Goal: Information Seeking & Learning: Check status

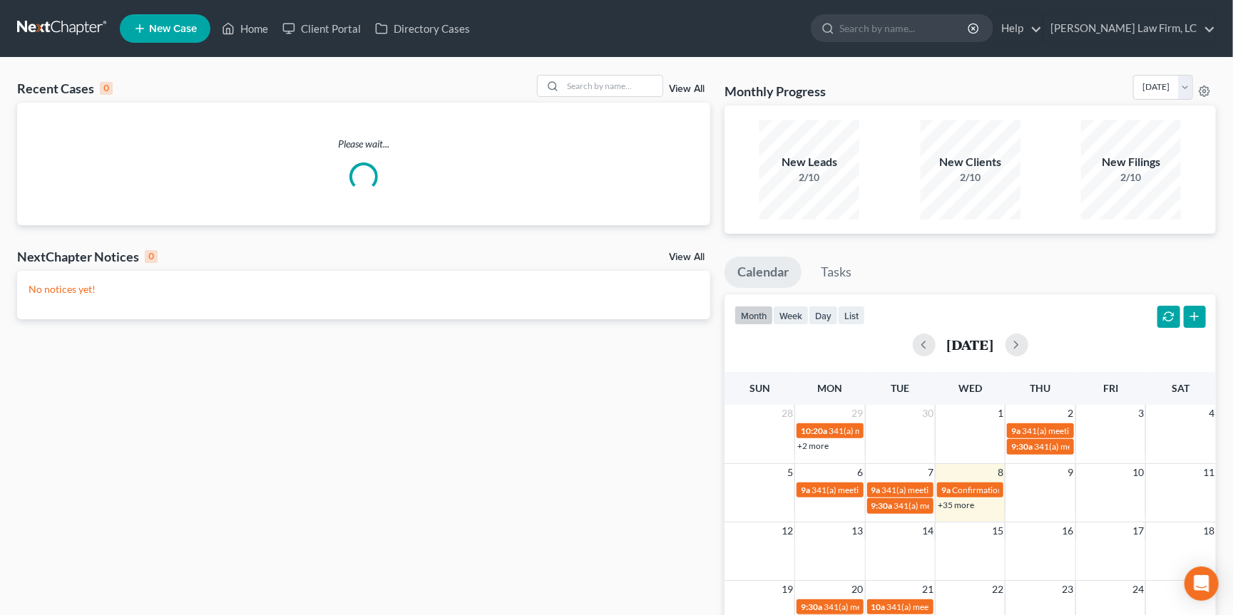
click at [80, 34] on link at bounding box center [62, 29] width 91 height 26
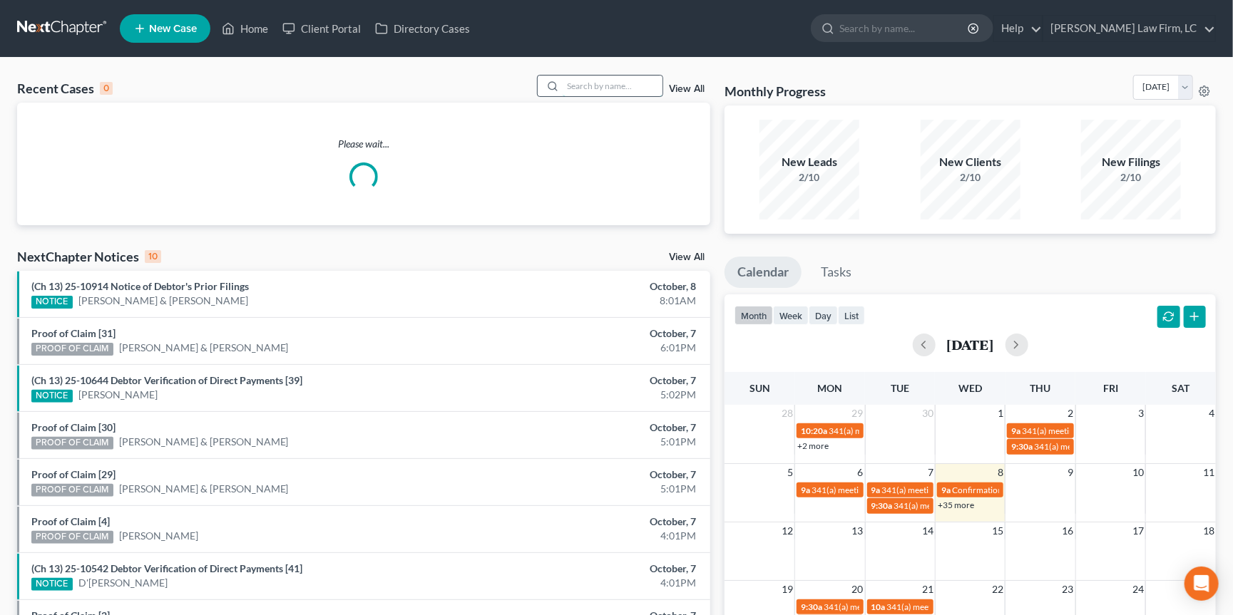
click at [641, 93] on input "search" at bounding box center [612, 86] width 100 height 21
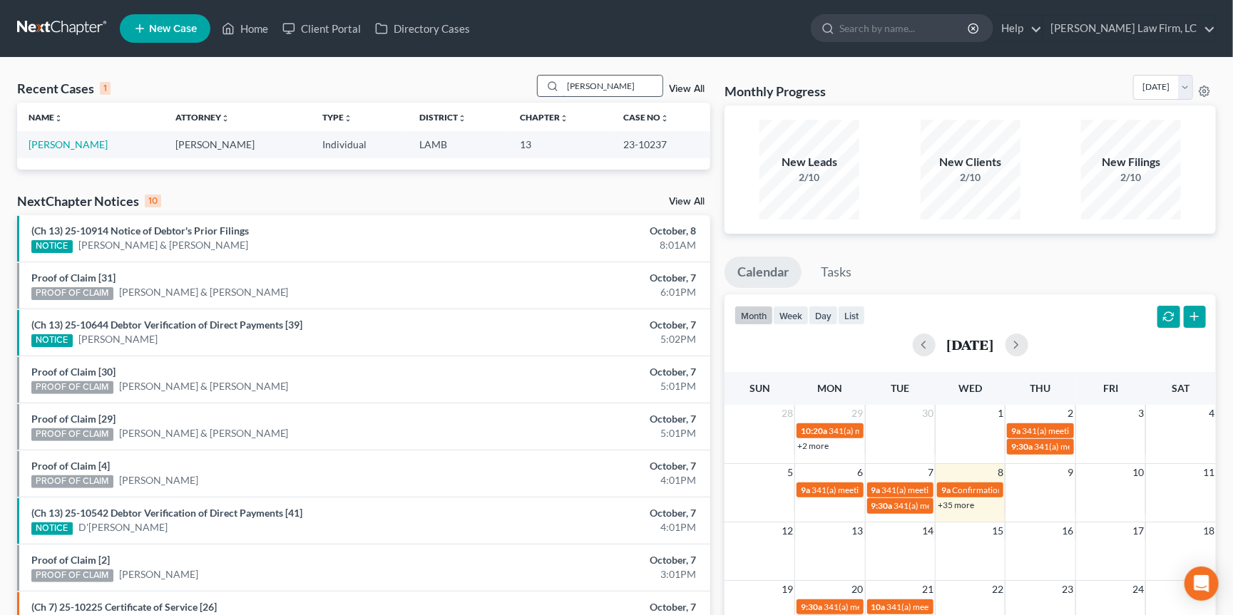
type input "scares"
drag, startPoint x: 641, startPoint y: 93, endPoint x: 68, endPoint y: 144, distance: 574.8
click at [68, 144] on link "Scates, Chase" at bounding box center [68, 144] width 79 height 12
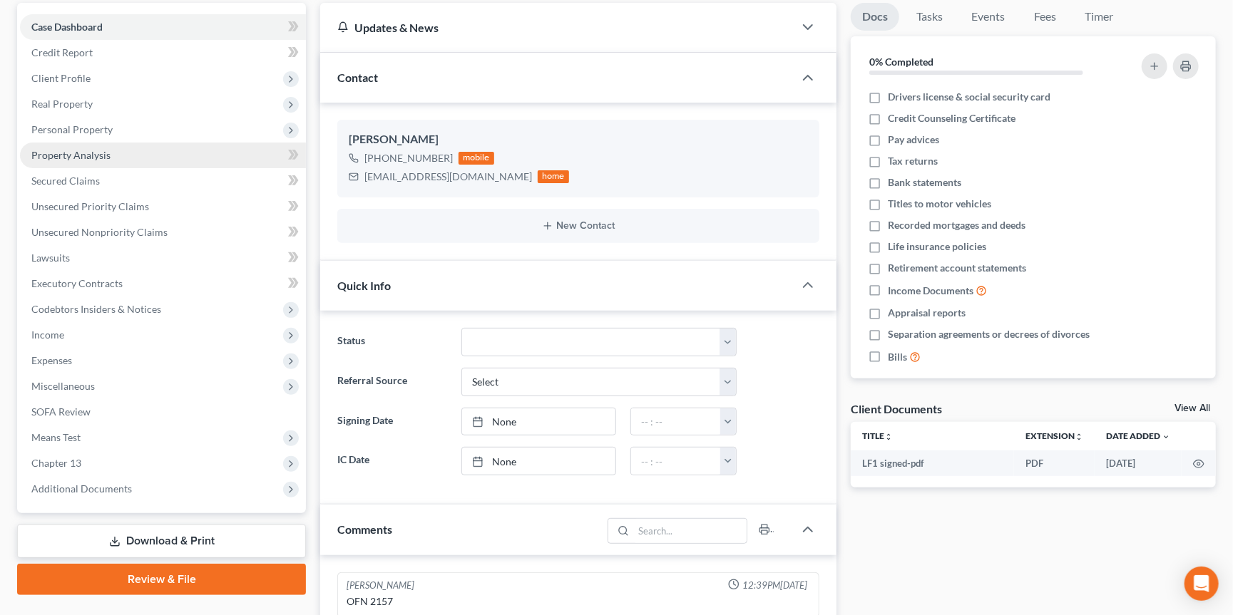
scroll to position [416, 0]
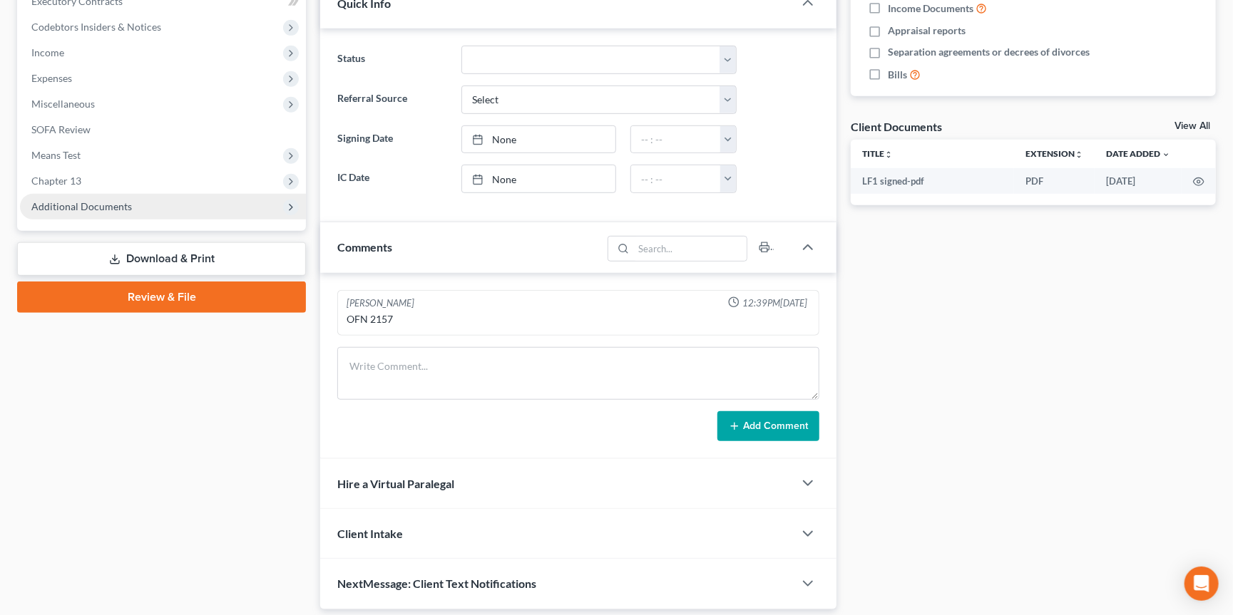
click at [190, 194] on span "Additional Documents" at bounding box center [163, 207] width 286 height 26
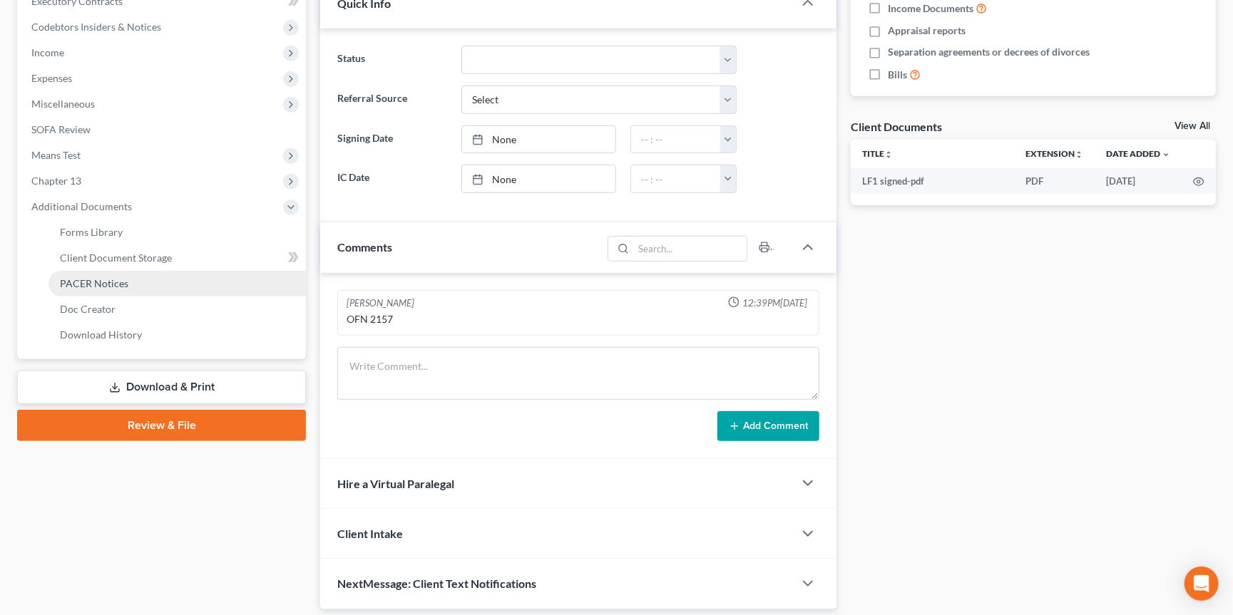
click at [219, 271] on link "PACER Notices" at bounding box center [176, 284] width 257 height 26
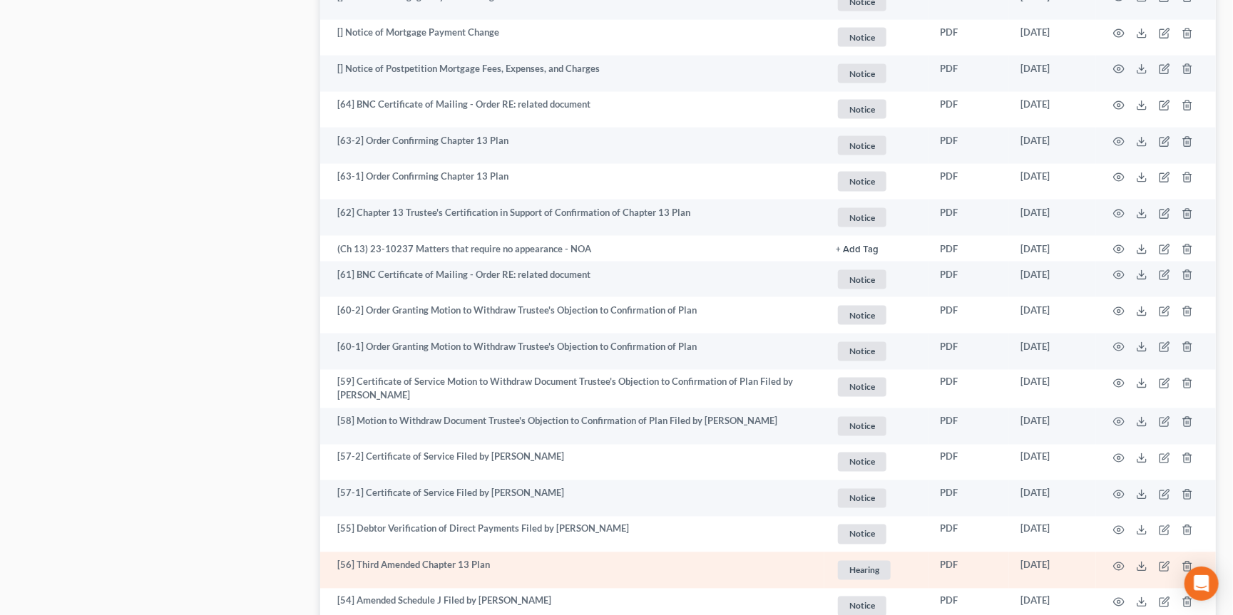
scroll to position [1146, 0]
click at [1118, 565] on circle "button" at bounding box center [1118, 566] width 3 height 3
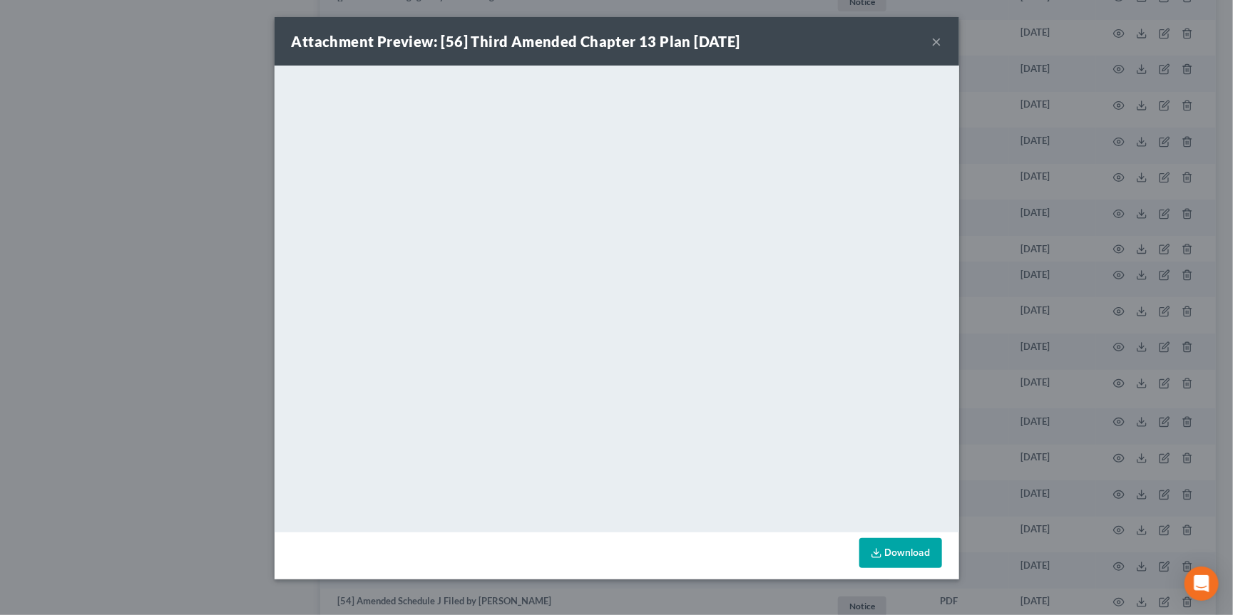
click at [1049, 219] on div "Attachment Preview: [56] Third Amended Chapter 13 Plan 07/25/2023 × <object ng-…" at bounding box center [616, 307] width 1233 height 615
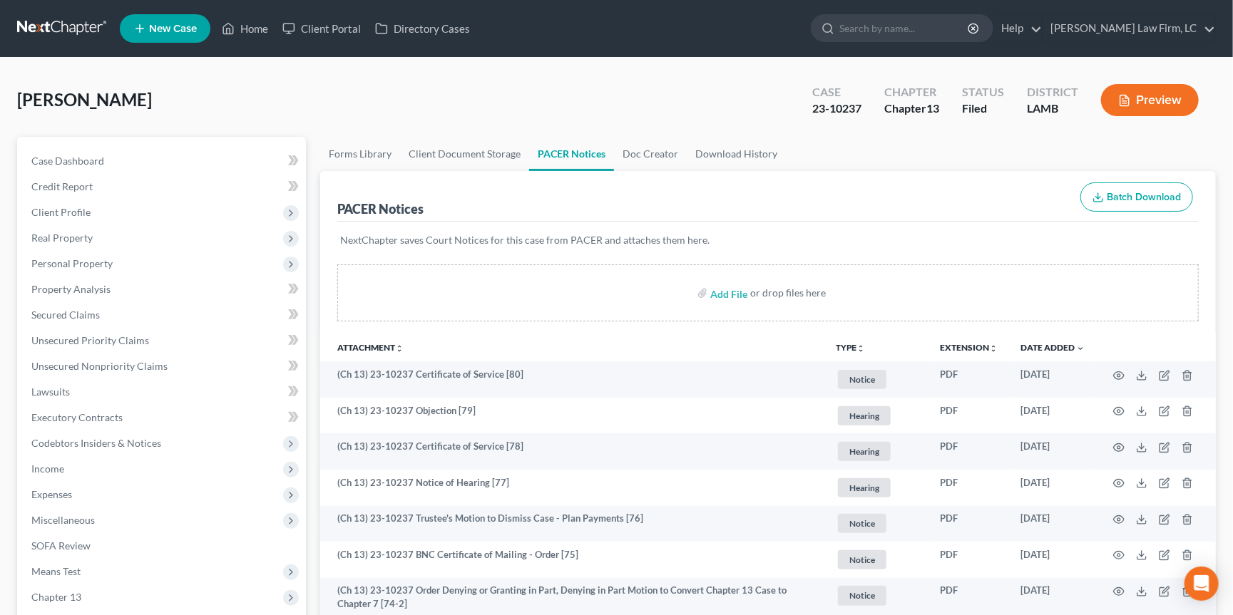
scroll to position [0, 0]
click at [70, 32] on link at bounding box center [62, 29] width 91 height 26
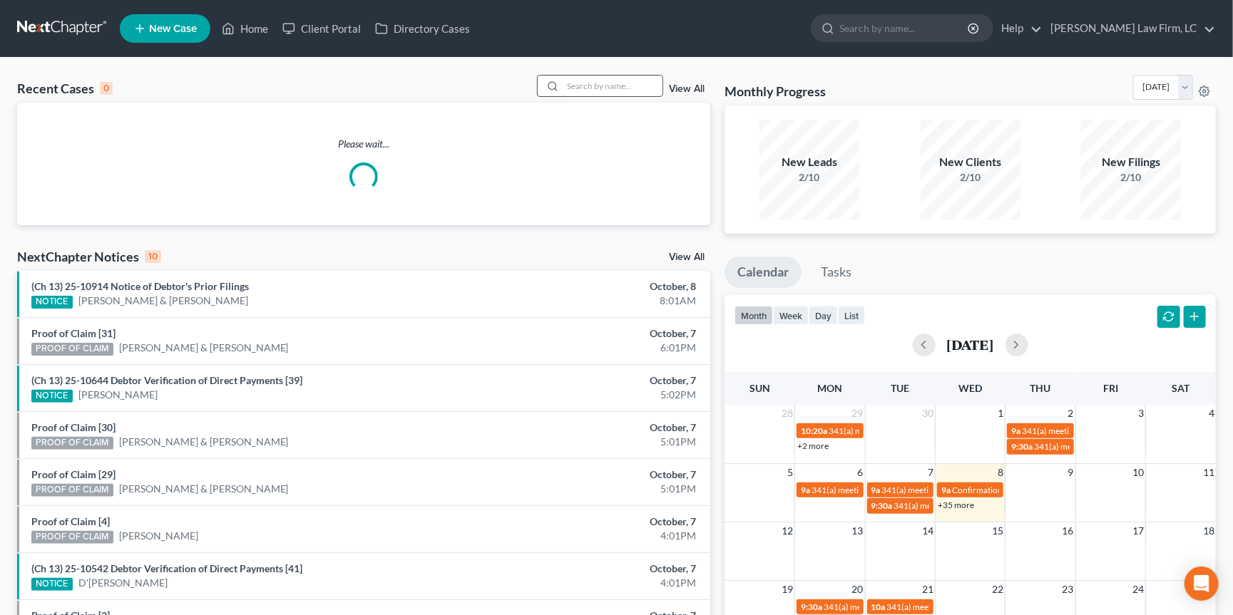
click at [607, 89] on input "search" at bounding box center [612, 86] width 100 height 21
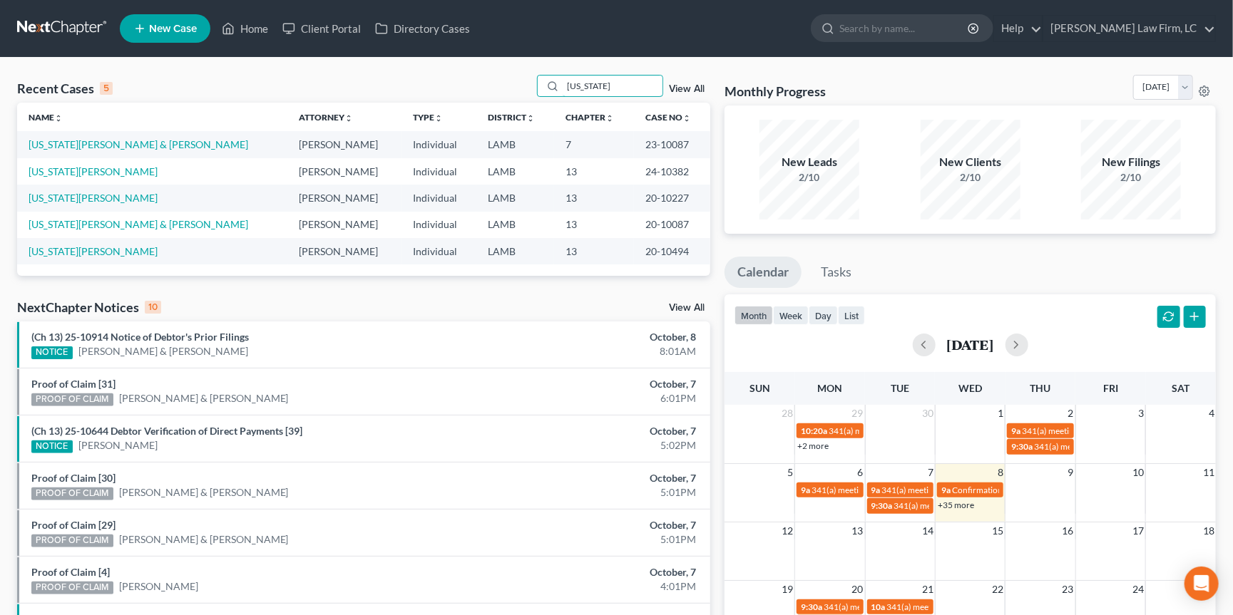
type input "Washington"
drag, startPoint x: 559, startPoint y: 101, endPoint x: 102, endPoint y: 167, distance: 461.8
click at [102, 167] on link "Washington, Dionne" at bounding box center [93, 171] width 129 height 12
select select "2"
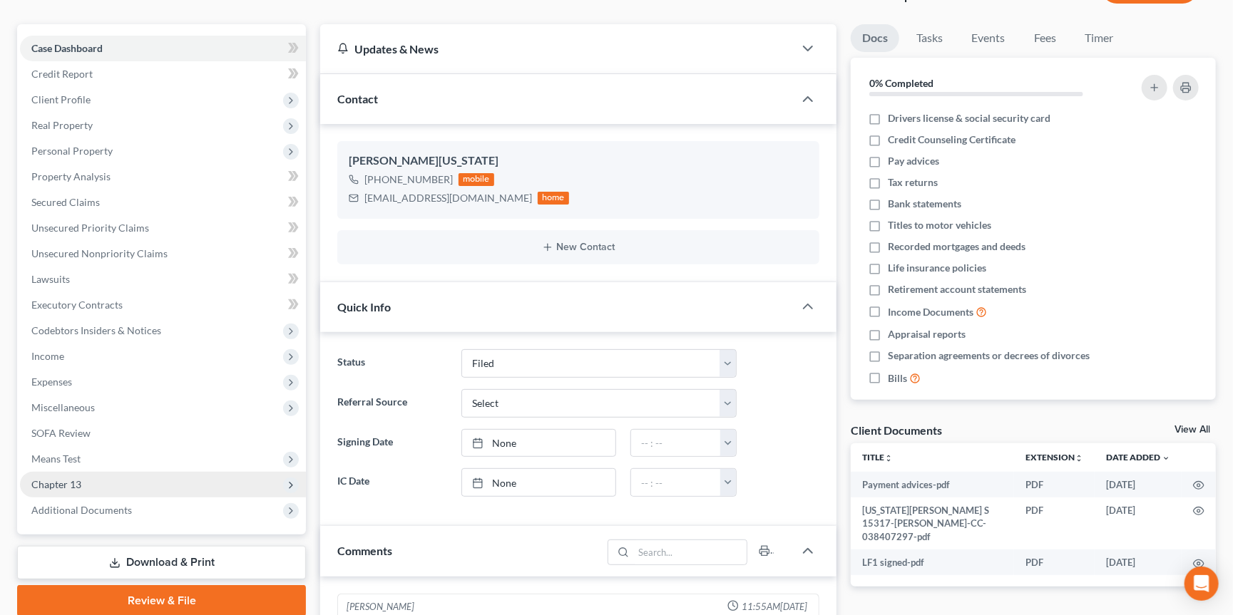
scroll to position [116, 0]
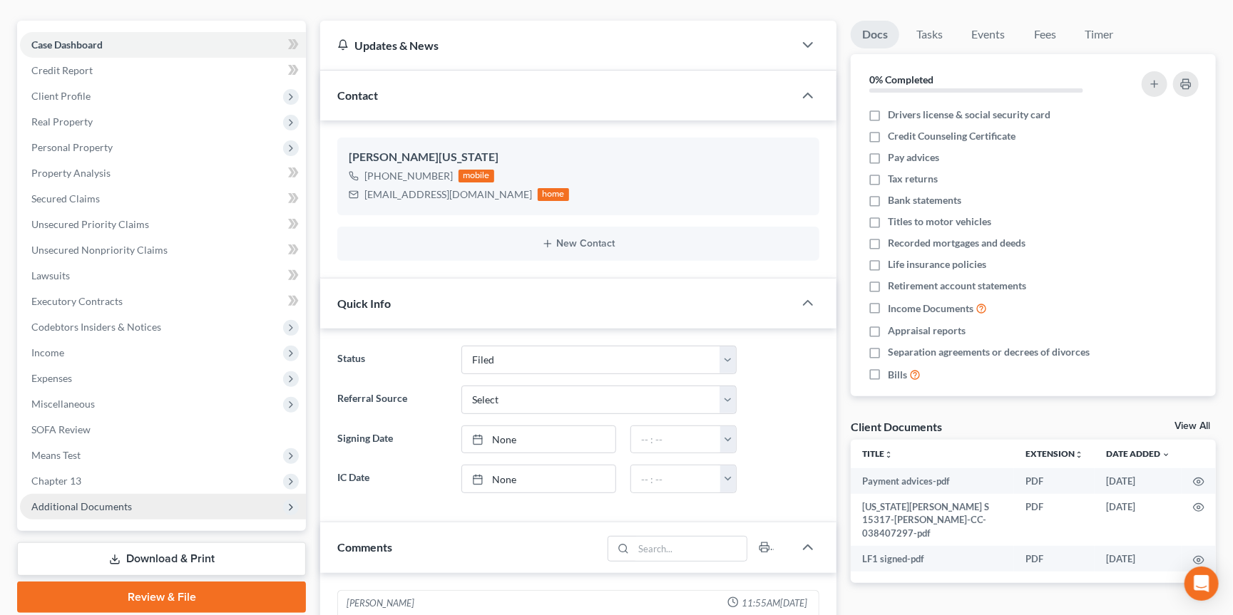
click at [130, 501] on span "Additional Documents" at bounding box center [163, 507] width 286 height 26
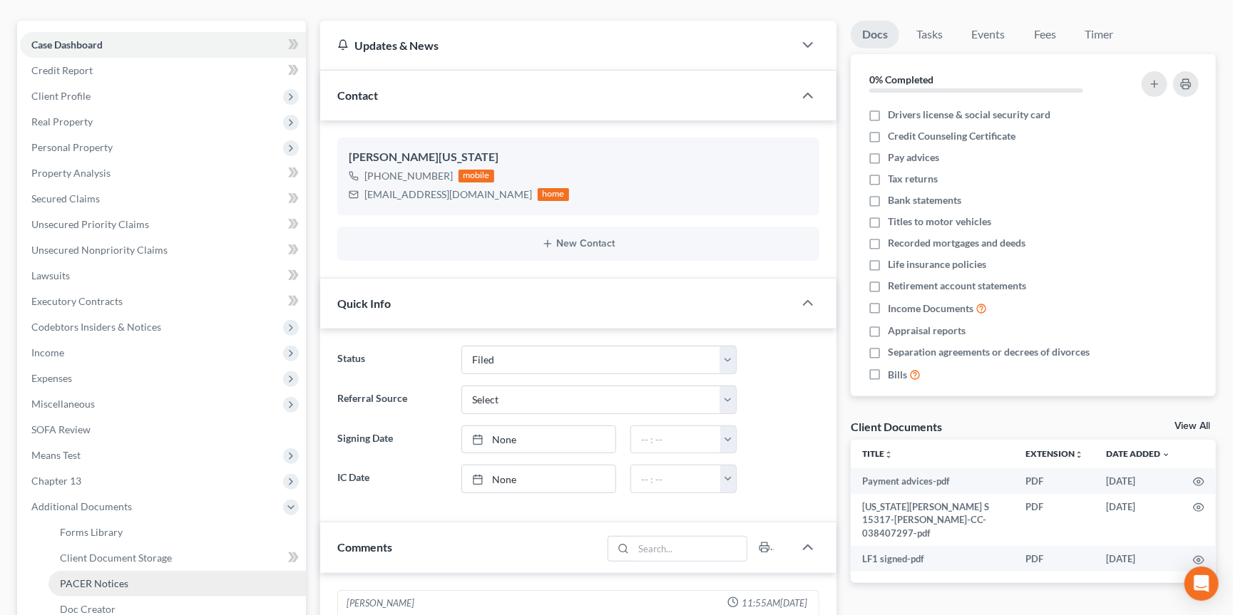
click at [131, 571] on link "PACER Notices" at bounding box center [176, 584] width 257 height 26
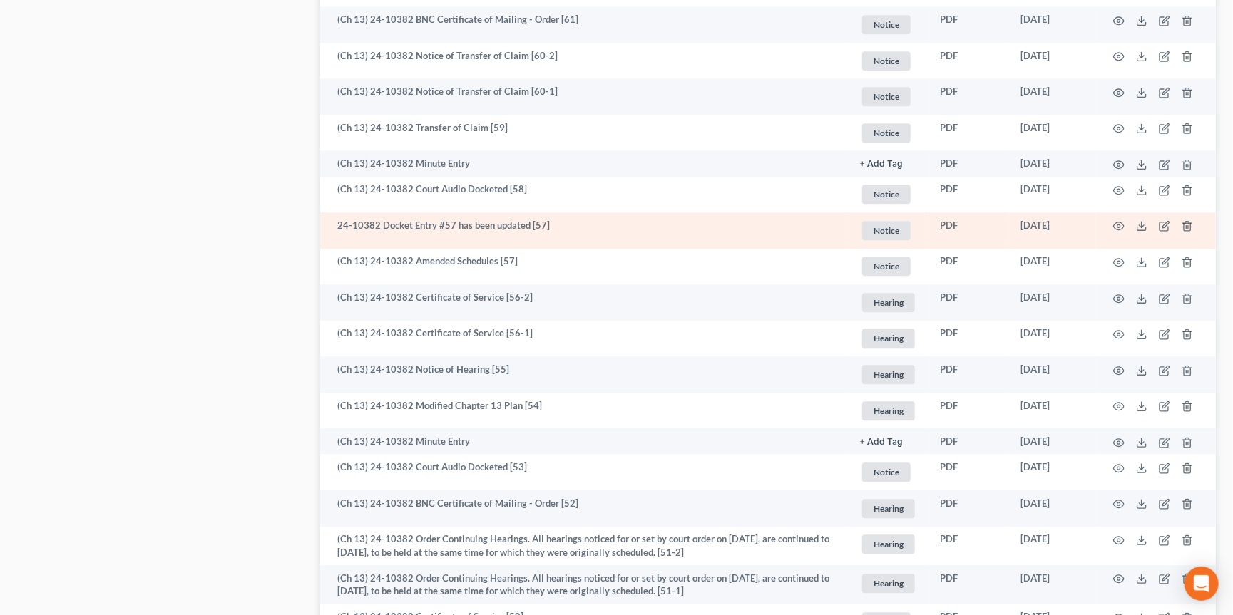
scroll to position [1960, 0]
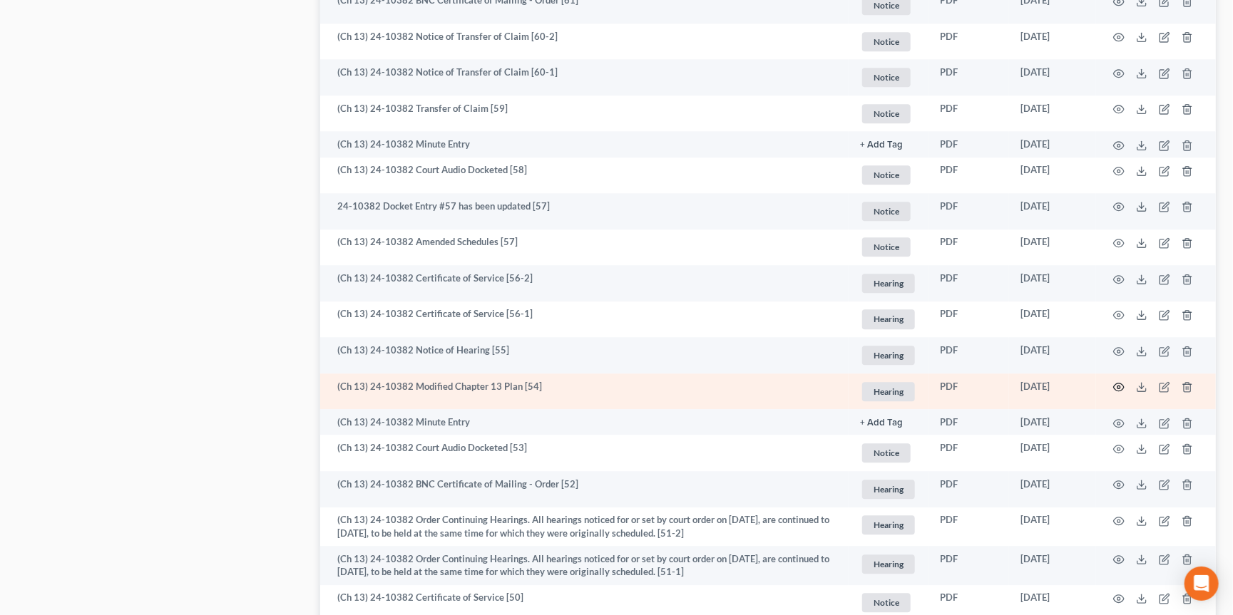
click at [1118, 386] on circle "button" at bounding box center [1118, 387] width 3 height 3
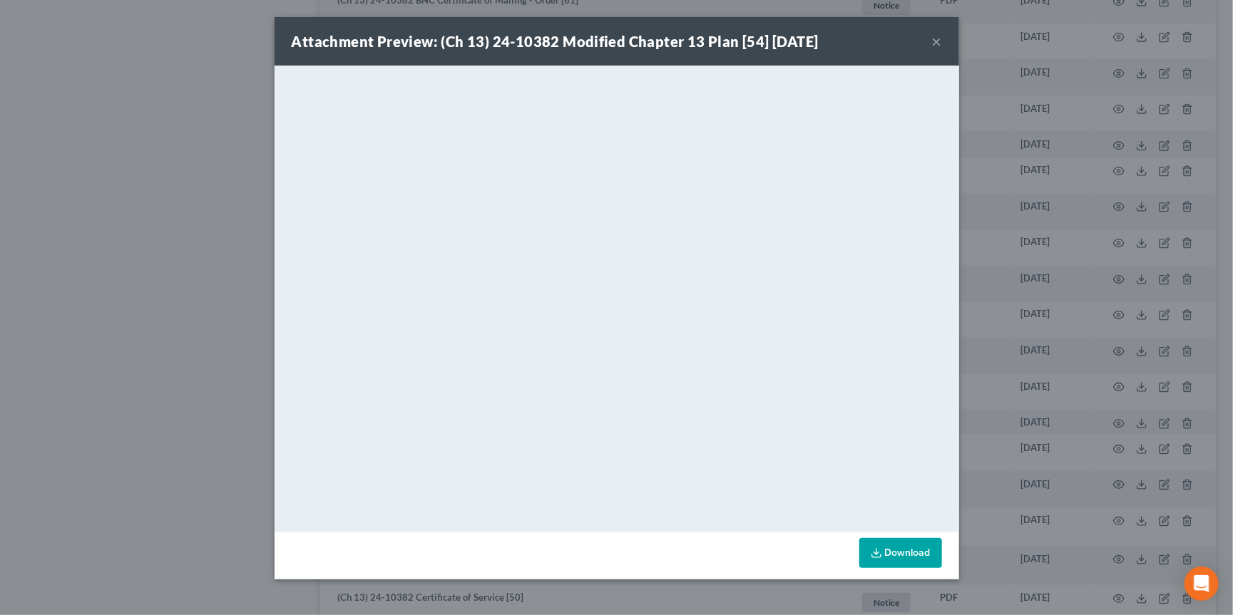
click at [1049, 156] on div "Attachment Preview: (Ch 13) 24-10382 Modified Chapter 13 Plan [54] 02/18/2025 ×…" at bounding box center [616, 307] width 1233 height 615
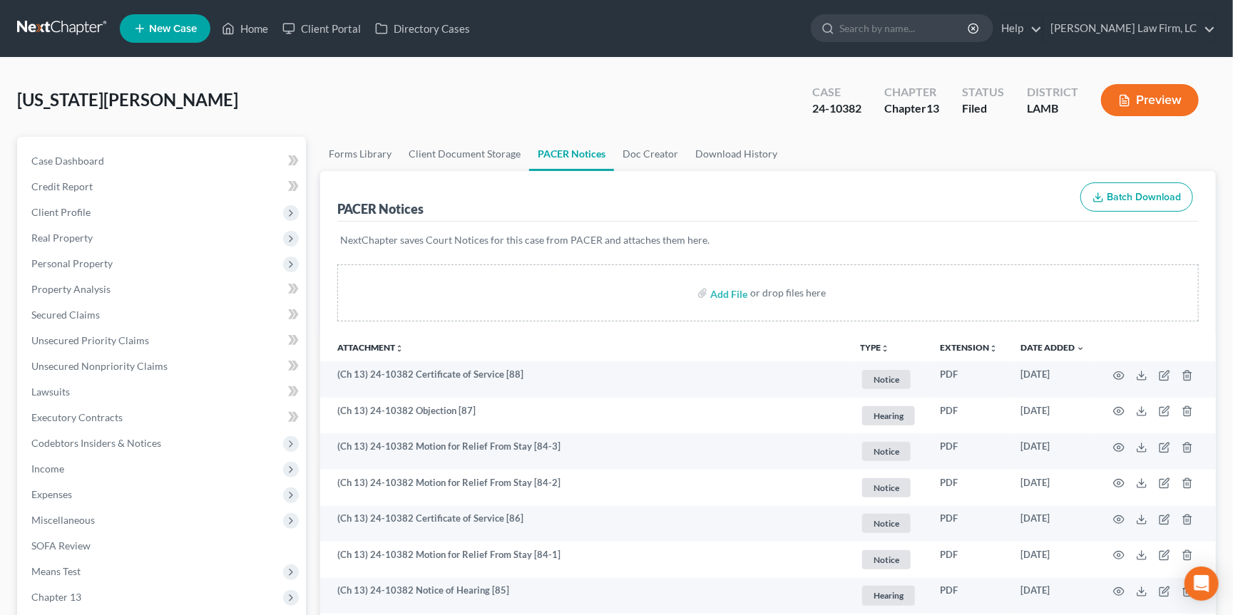
scroll to position [0, 0]
click at [48, 29] on link at bounding box center [62, 29] width 91 height 26
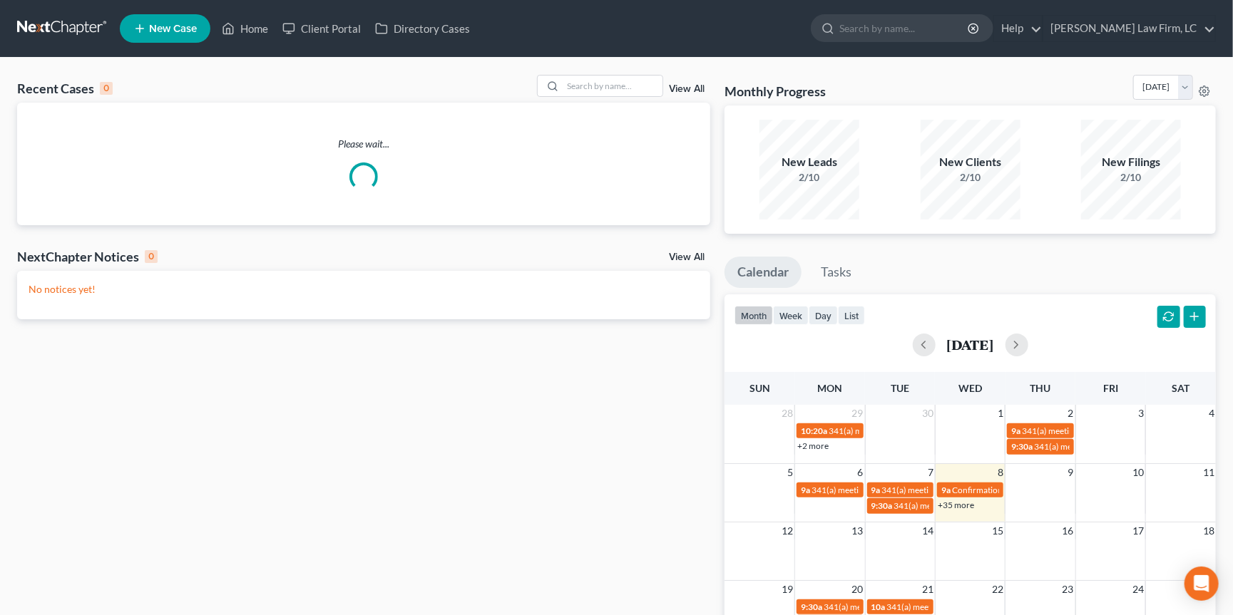
click at [587, 73] on div "Recent Cases 0 View All Please wait... NextChapter Notices 0 View All No notice…" at bounding box center [616, 428] width 1233 height 741
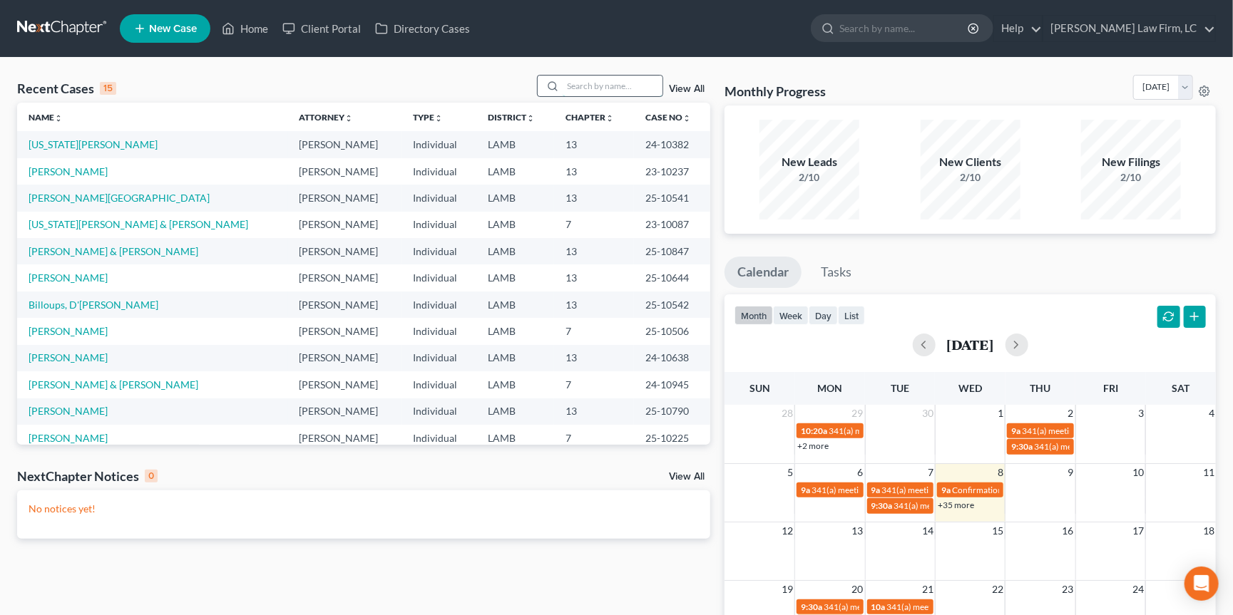
click at [602, 88] on input "search" at bounding box center [612, 86] width 100 height 21
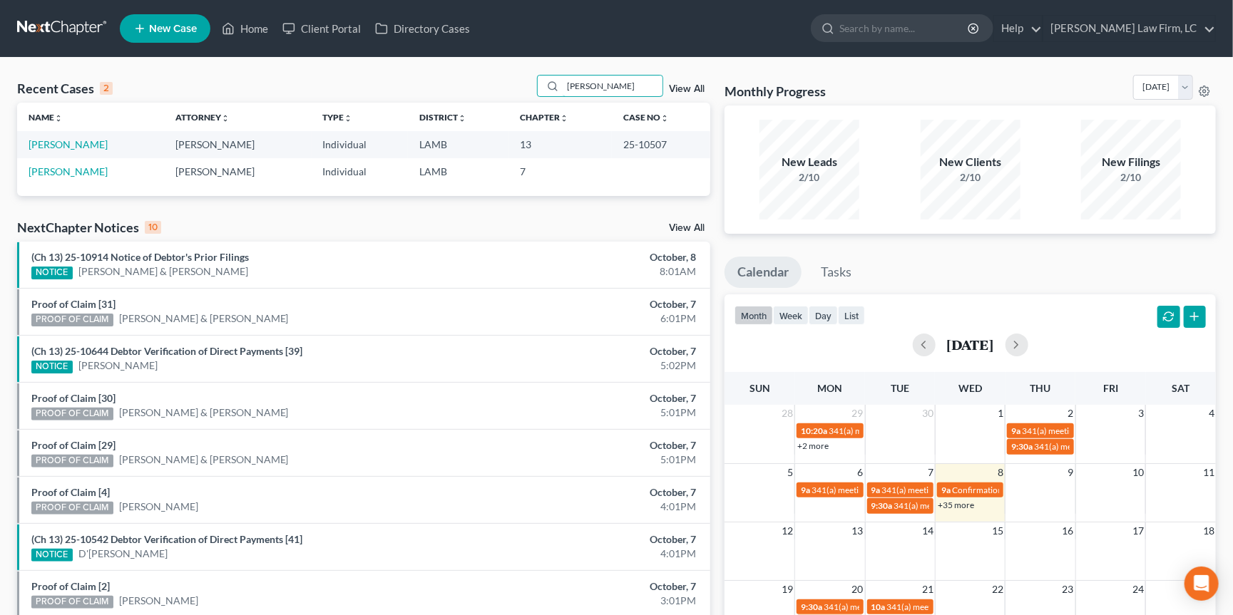
type input "Leblanc"
drag, startPoint x: 549, startPoint y: 101, endPoint x: 73, endPoint y: 144, distance: 478.2
click at [73, 144] on link "LeBlanc, Myra" at bounding box center [68, 144] width 79 height 12
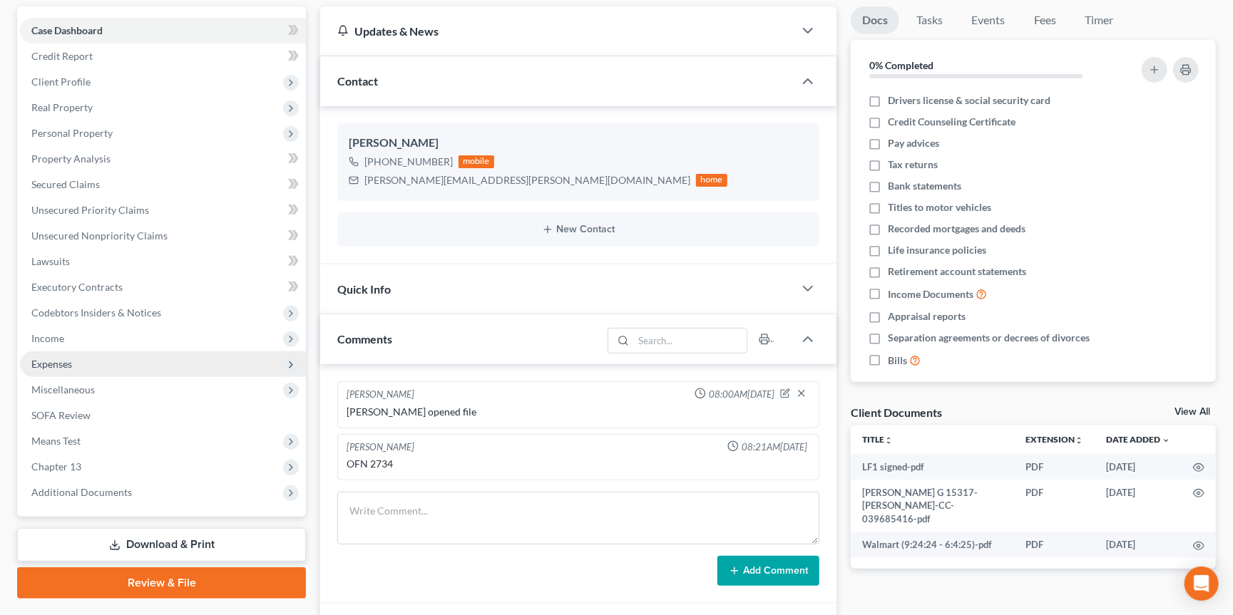
scroll to position [139, 0]
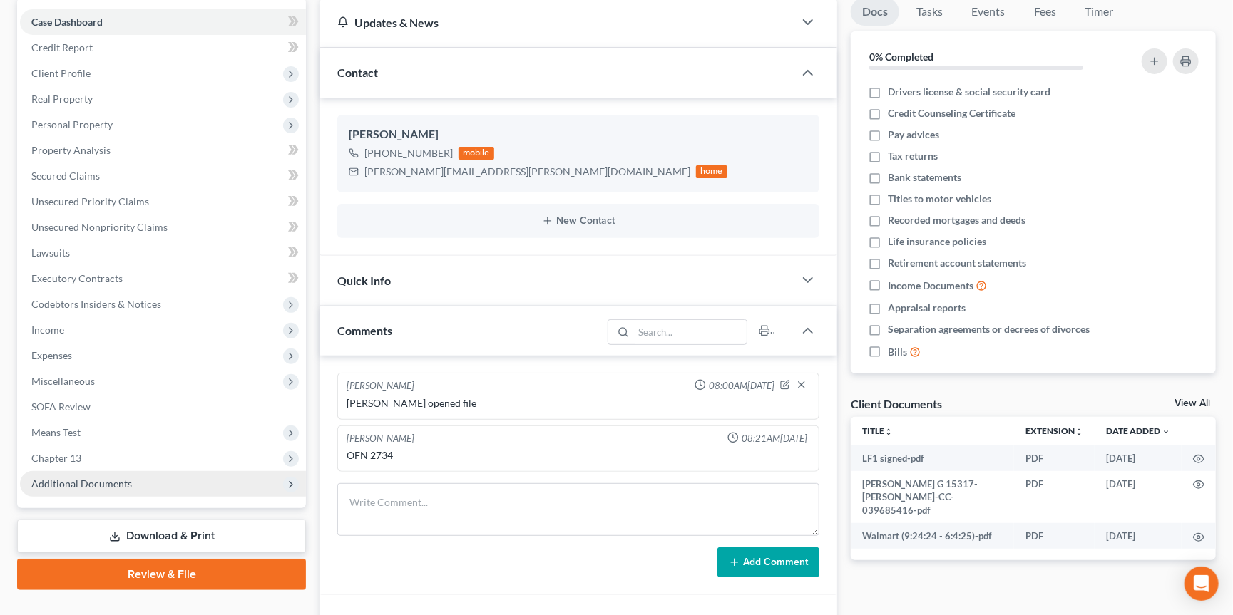
click at [124, 478] on span "Additional Documents" at bounding box center [81, 484] width 101 height 12
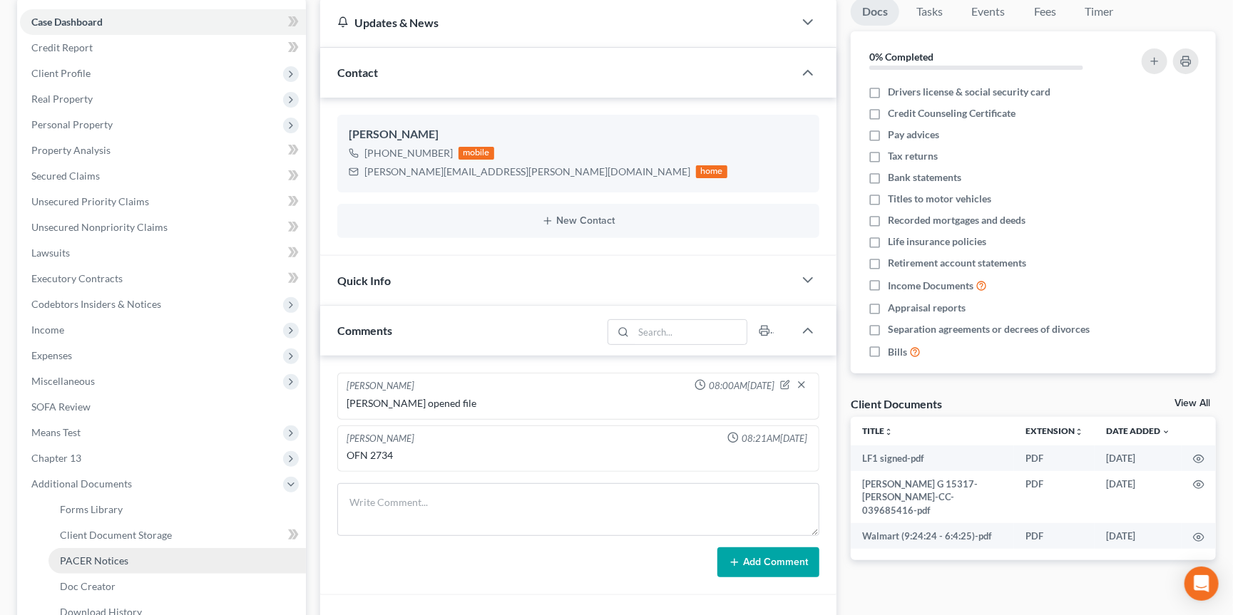
click at [140, 548] on link "PACER Notices" at bounding box center [176, 561] width 257 height 26
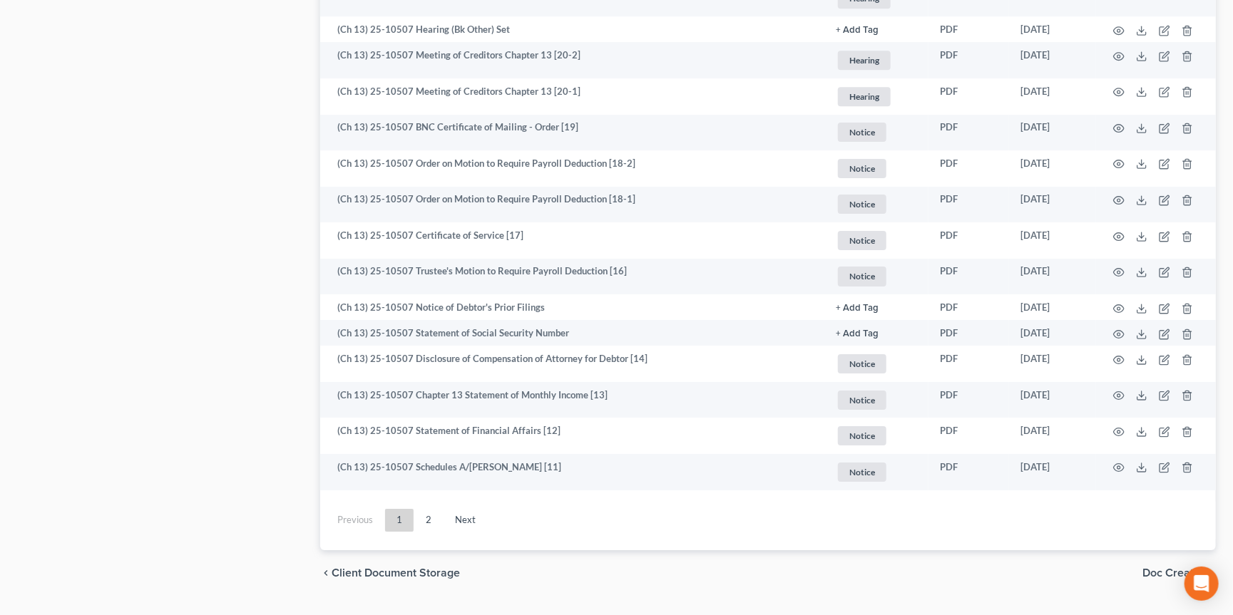
scroll to position [2512, 0]
click at [424, 510] on link "2" at bounding box center [428, 521] width 29 height 23
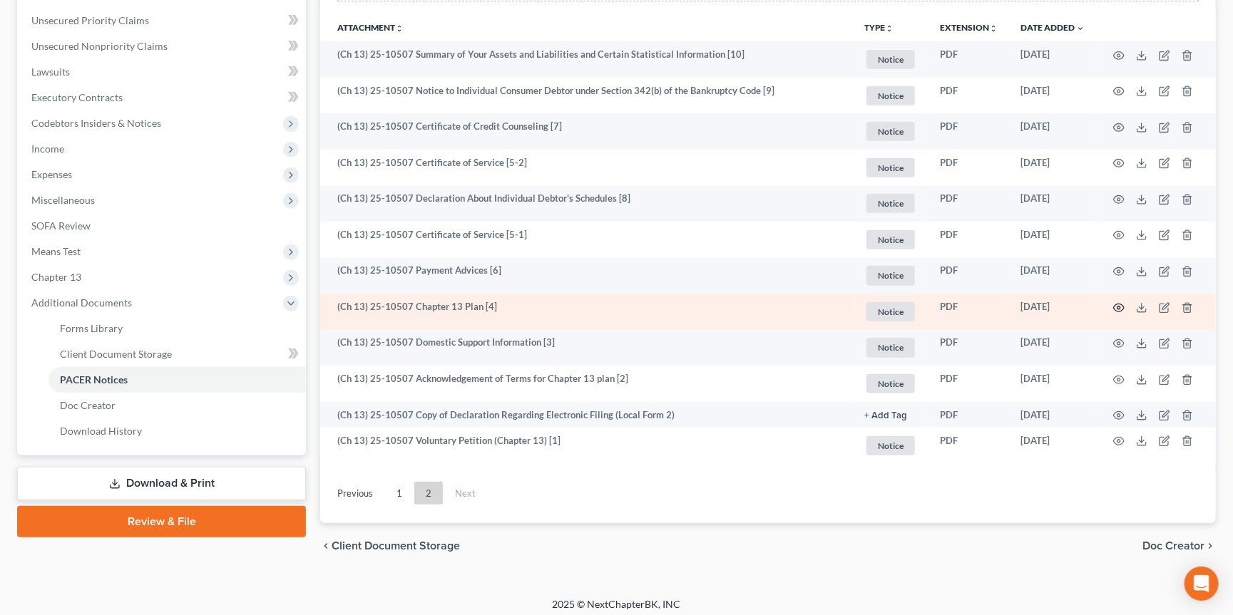
click at [1121, 303] on icon "button" at bounding box center [1118, 307] width 11 height 11
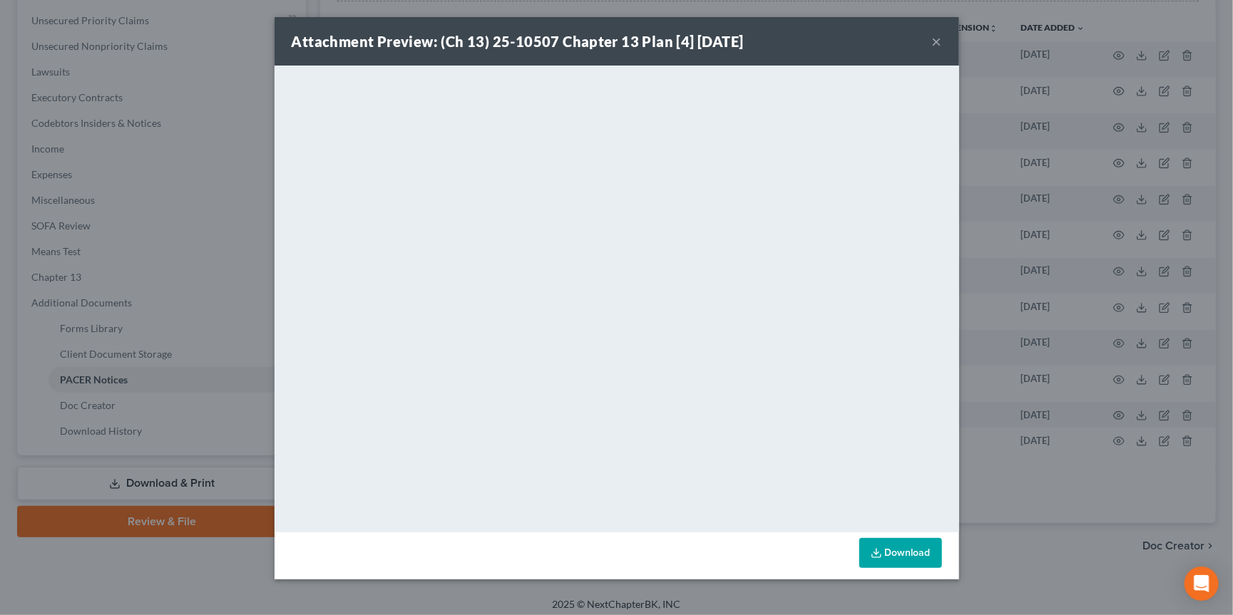
click at [1037, 322] on div "Attachment Preview: (Ch 13) 25-10507 Chapter 13 Plan [4] 06/17/2025 × <object n…" at bounding box center [616, 307] width 1233 height 615
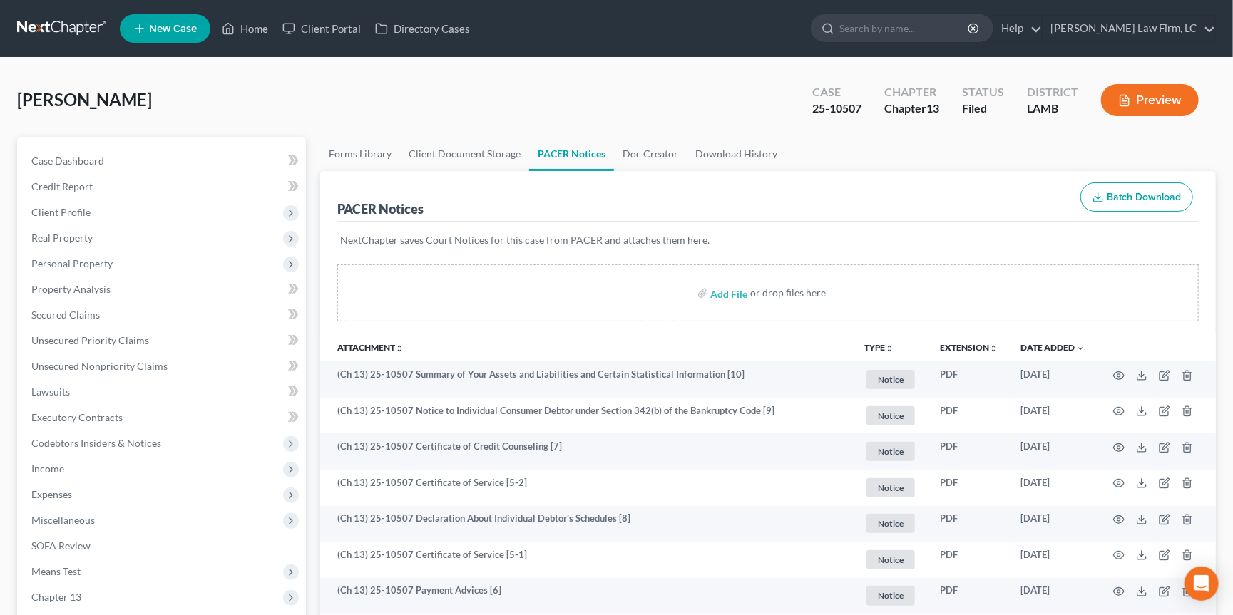
scroll to position [0, 0]
click at [38, 28] on link at bounding box center [62, 29] width 91 height 26
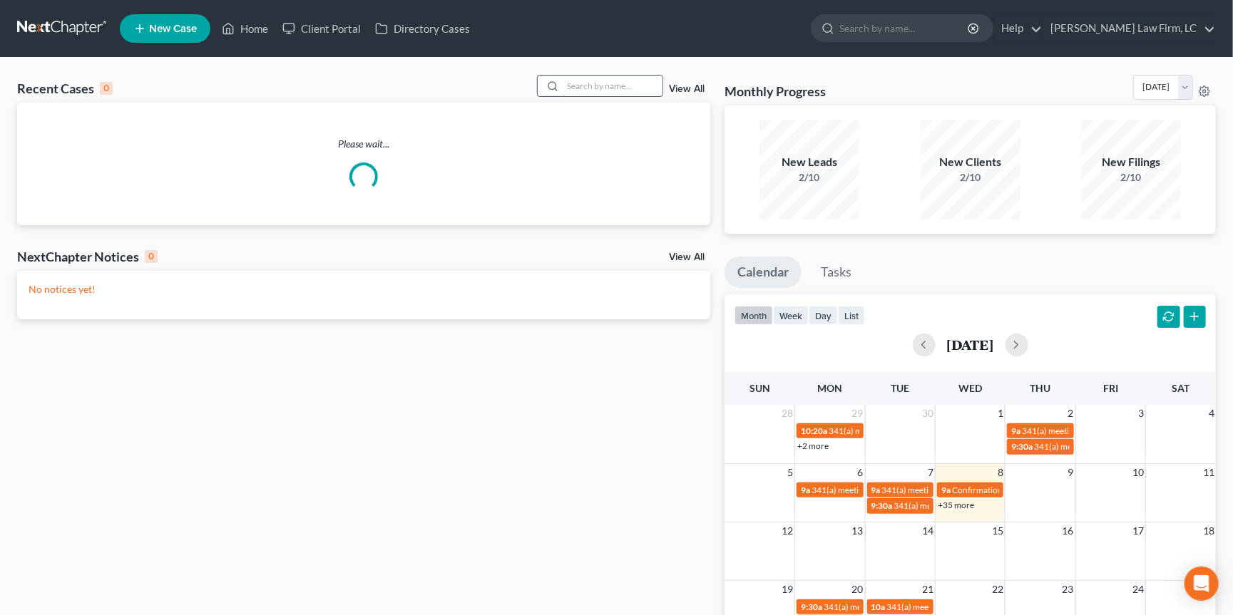
click at [614, 86] on input "search" at bounding box center [612, 86] width 100 height 21
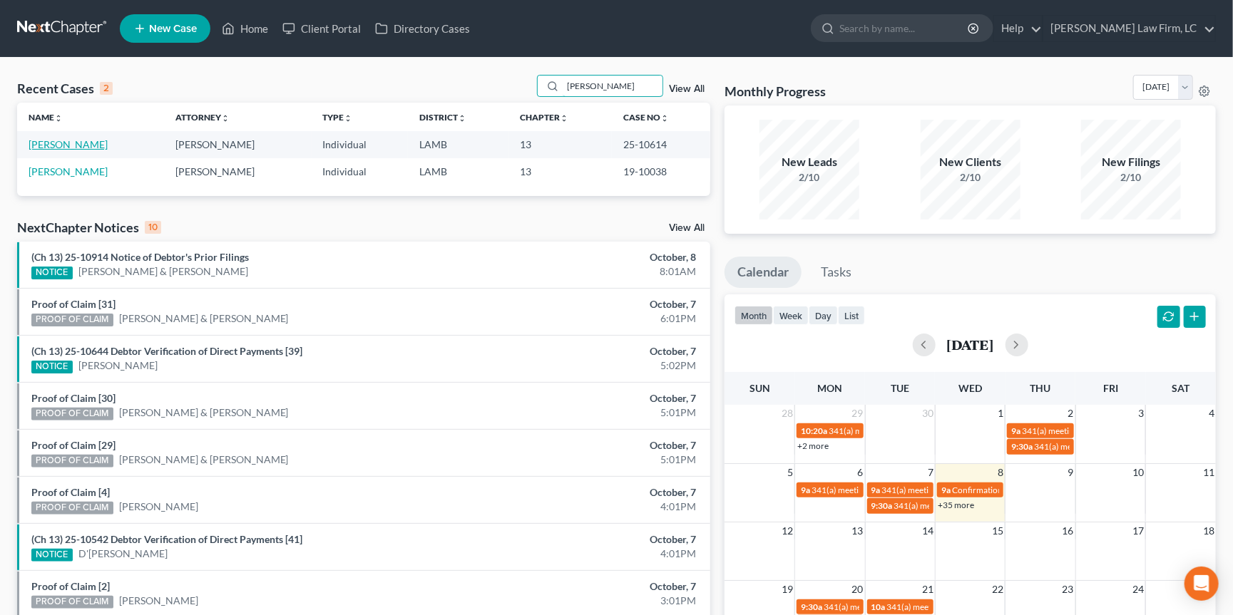
type input "[PERSON_NAME]"
click at [69, 144] on link "[PERSON_NAME]" at bounding box center [68, 144] width 79 height 12
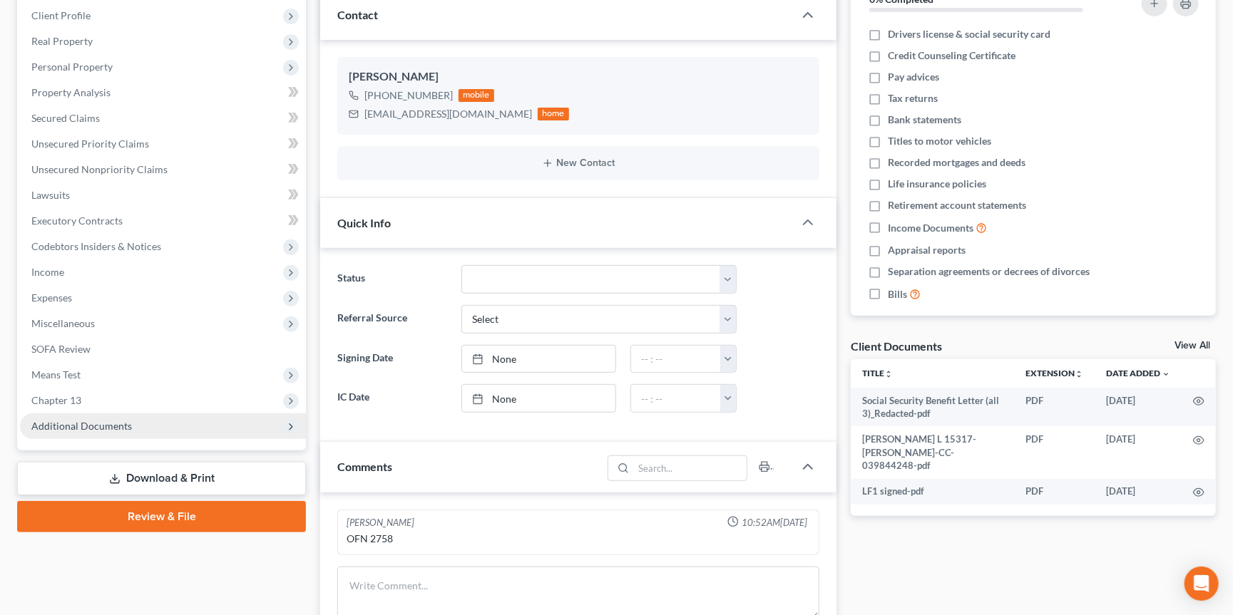
scroll to position [210, 0]
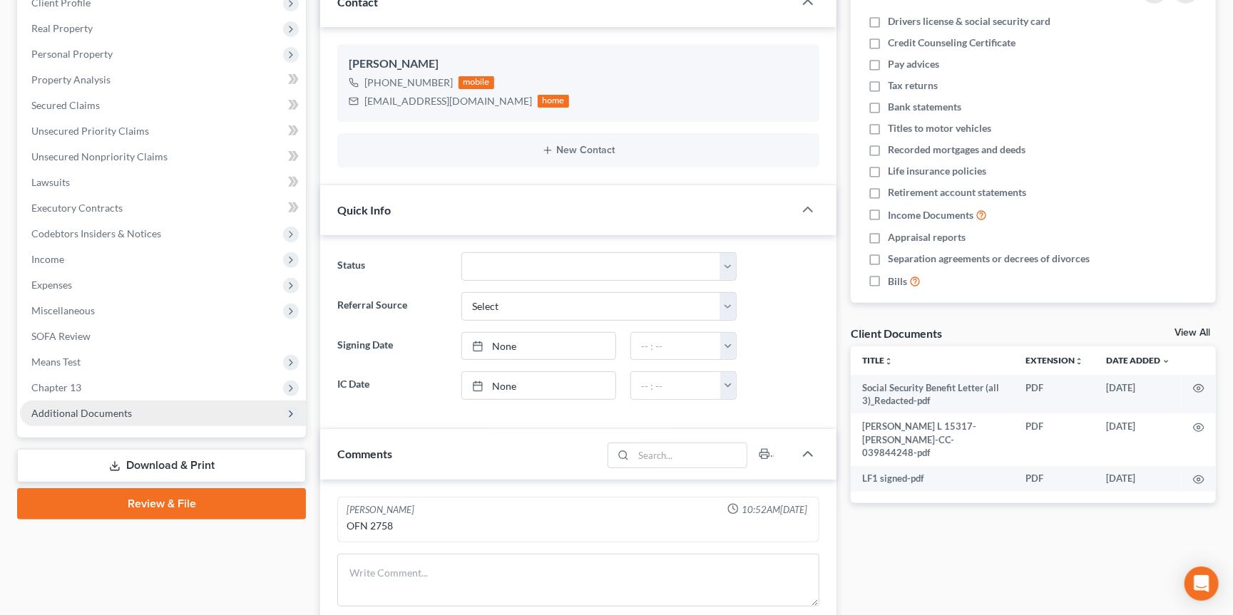
click at [154, 406] on span "Additional Documents" at bounding box center [163, 414] width 286 height 26
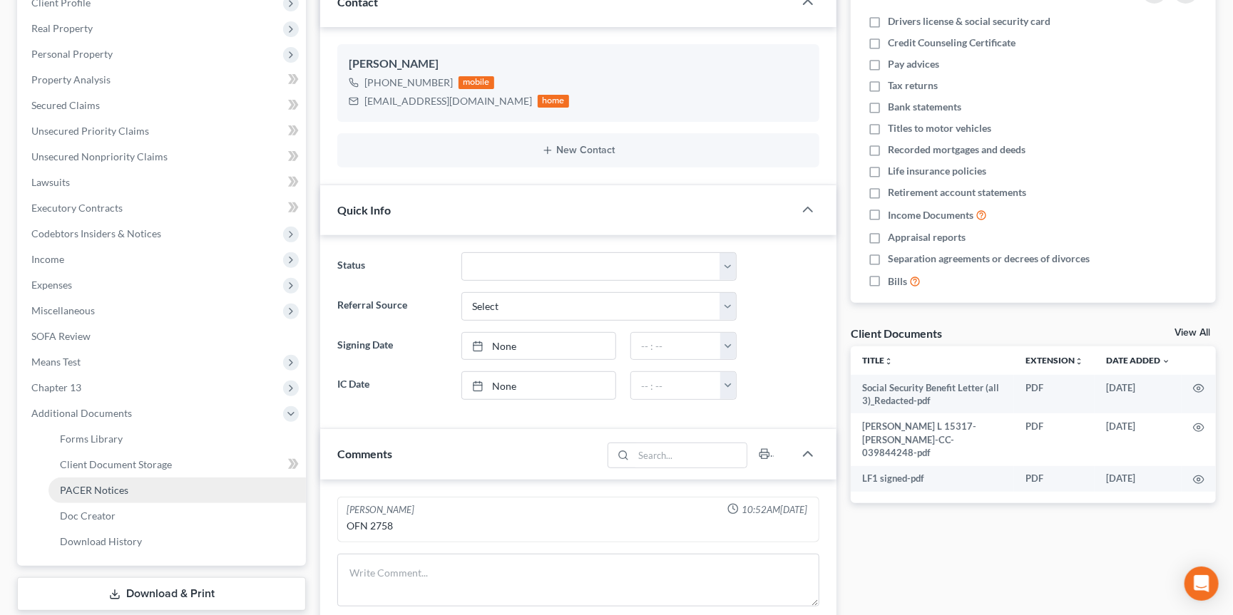
click at [150, 478] on link "PACER Notices" at bounding box center [176, 491] width 257 height 26
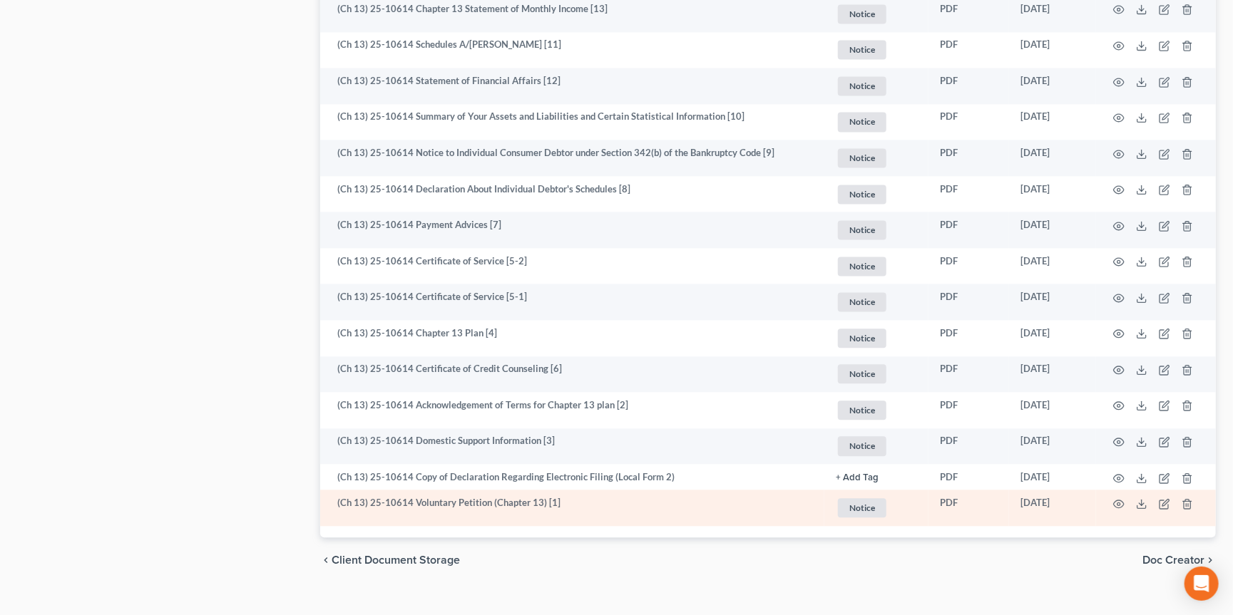
scroll to position [1548, 0]
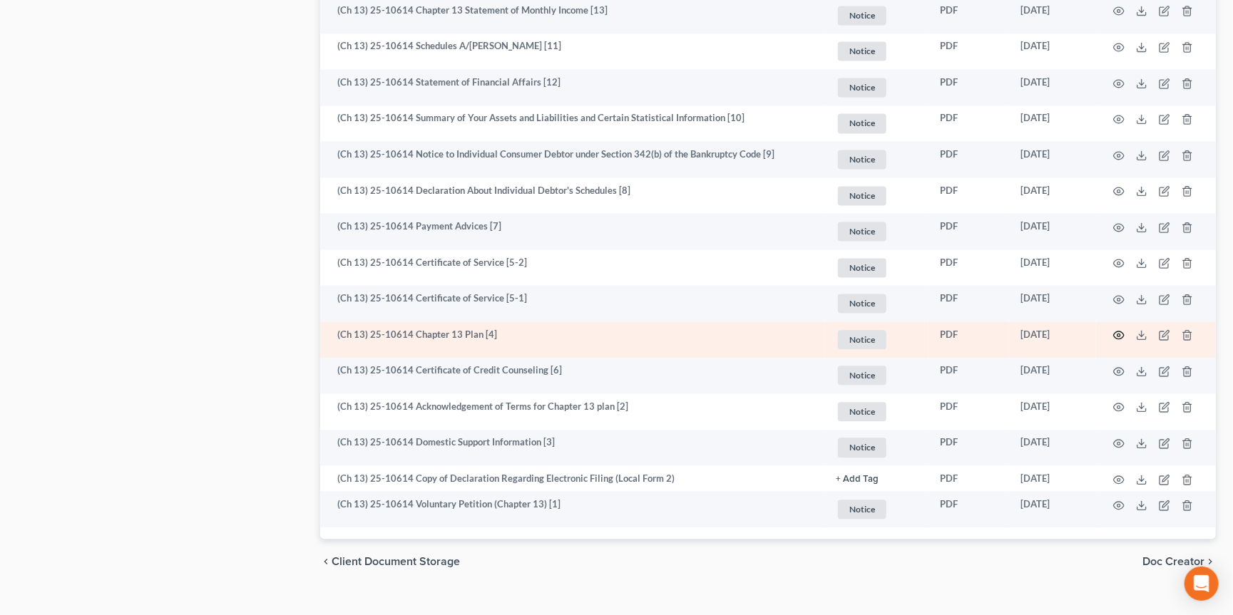
click at [1119, 329] on icon "button" at bounding box center [1118, 334] width 11 height 11
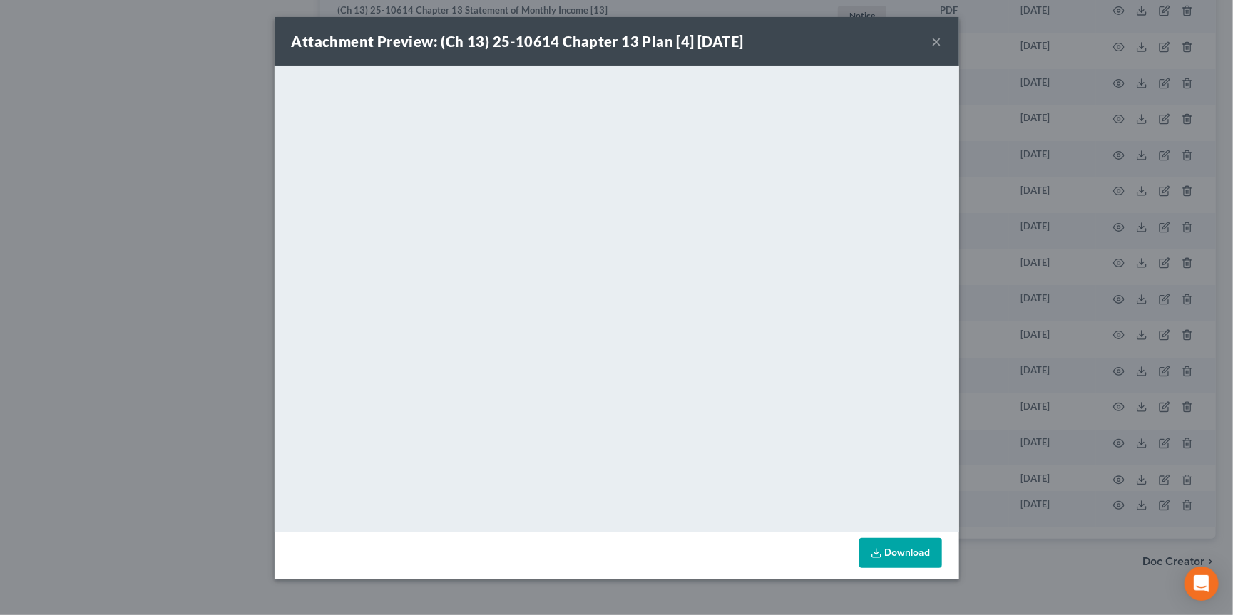
click at [1104, 288] on div "Attachment Preview: (Ch 13) 25-10614 Chapter 13 Plan [4] [DATE] × <object ng-at…" at bounding box center [616, 307] width 1233 height 615
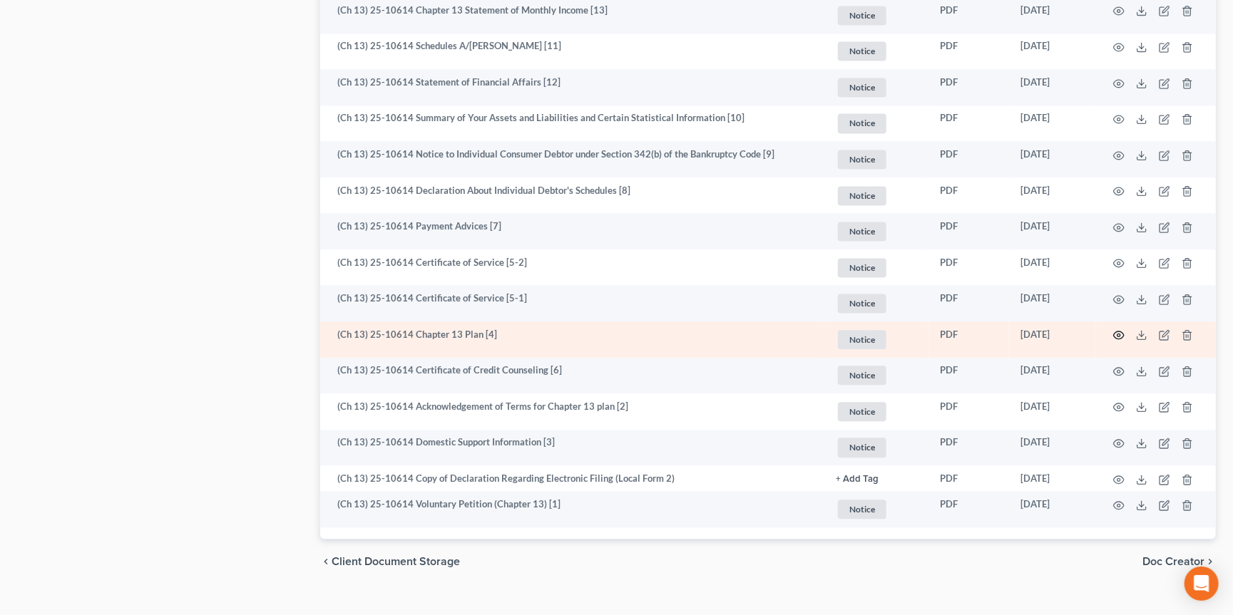
click at [1119, 329] on icon "button" at bounding box center [1118, 334] width 11 height 11
